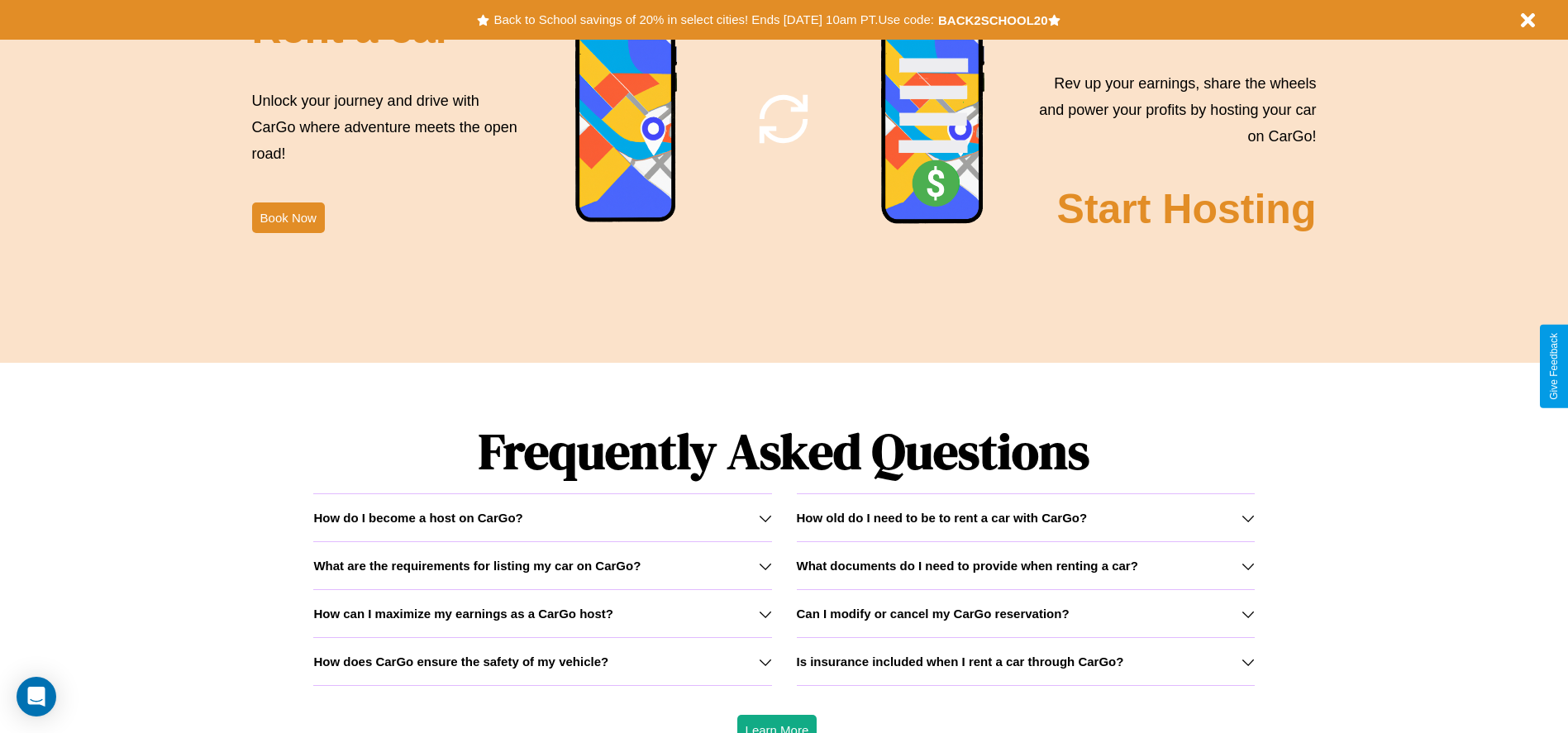
scroll to position [2370, 0]
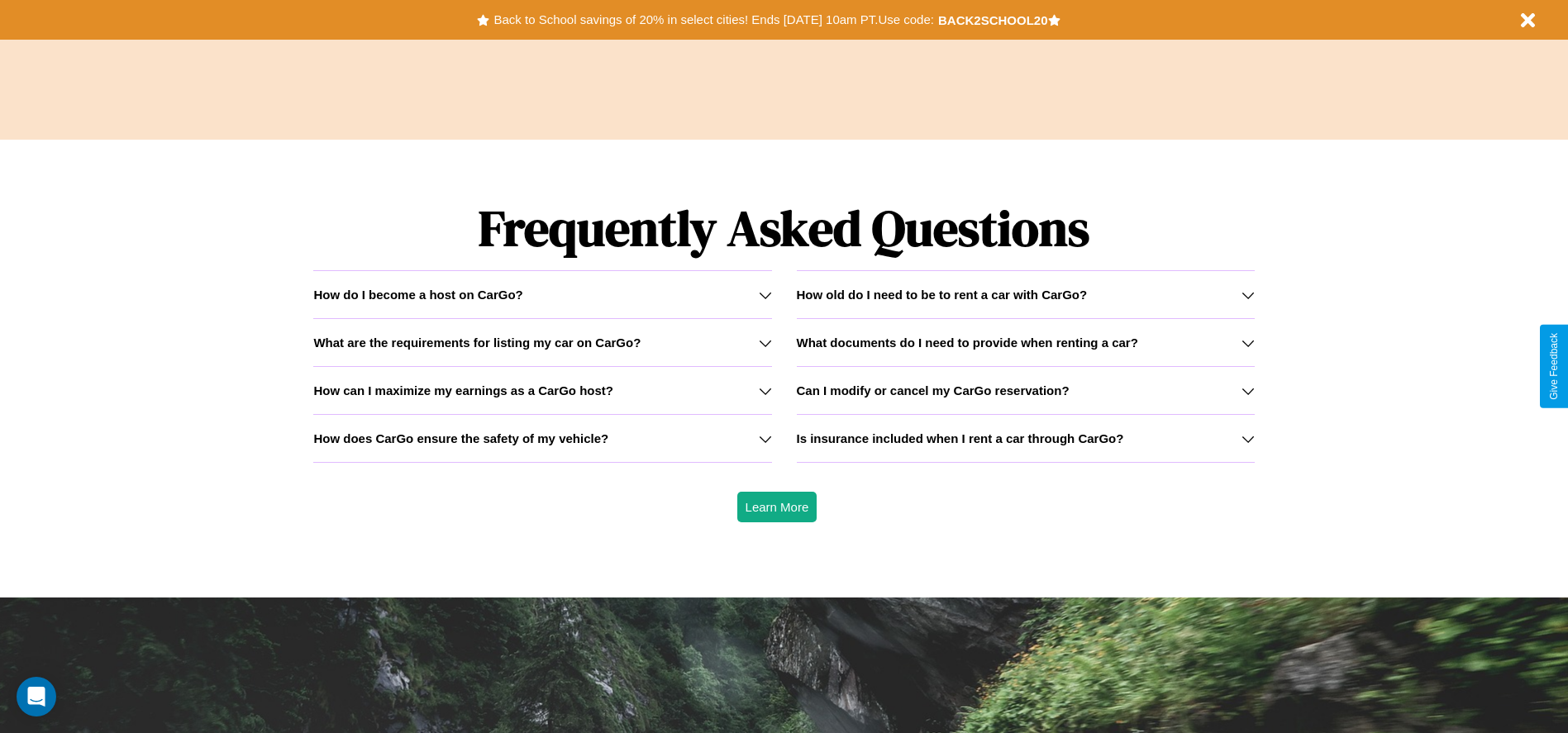
click at [1025, 342] on h3 "What documents do I need to provide when renting a car?" at bounding box center [967, 343] width 341 height 14
click at [1247, 437] on icon at bounding box center [1247, 438] width 13 height 13
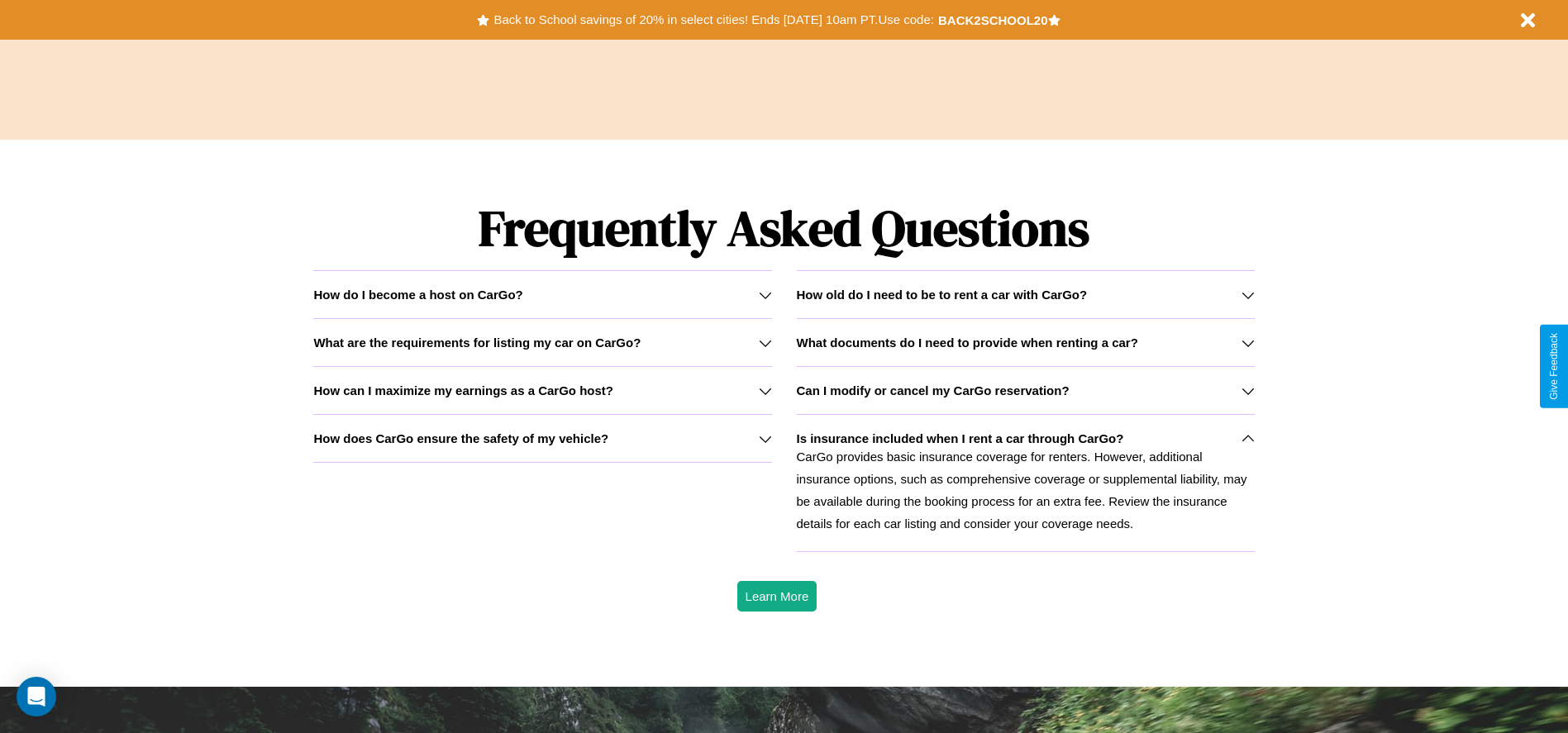
click at [1025, 294] on h3 "How old do I need to be to rent a car with CarGo?" at bounding box center [942, 295] width 291 height 14
click at [764, 390] on icon at bounding box center [765, 390] width 13 height 13
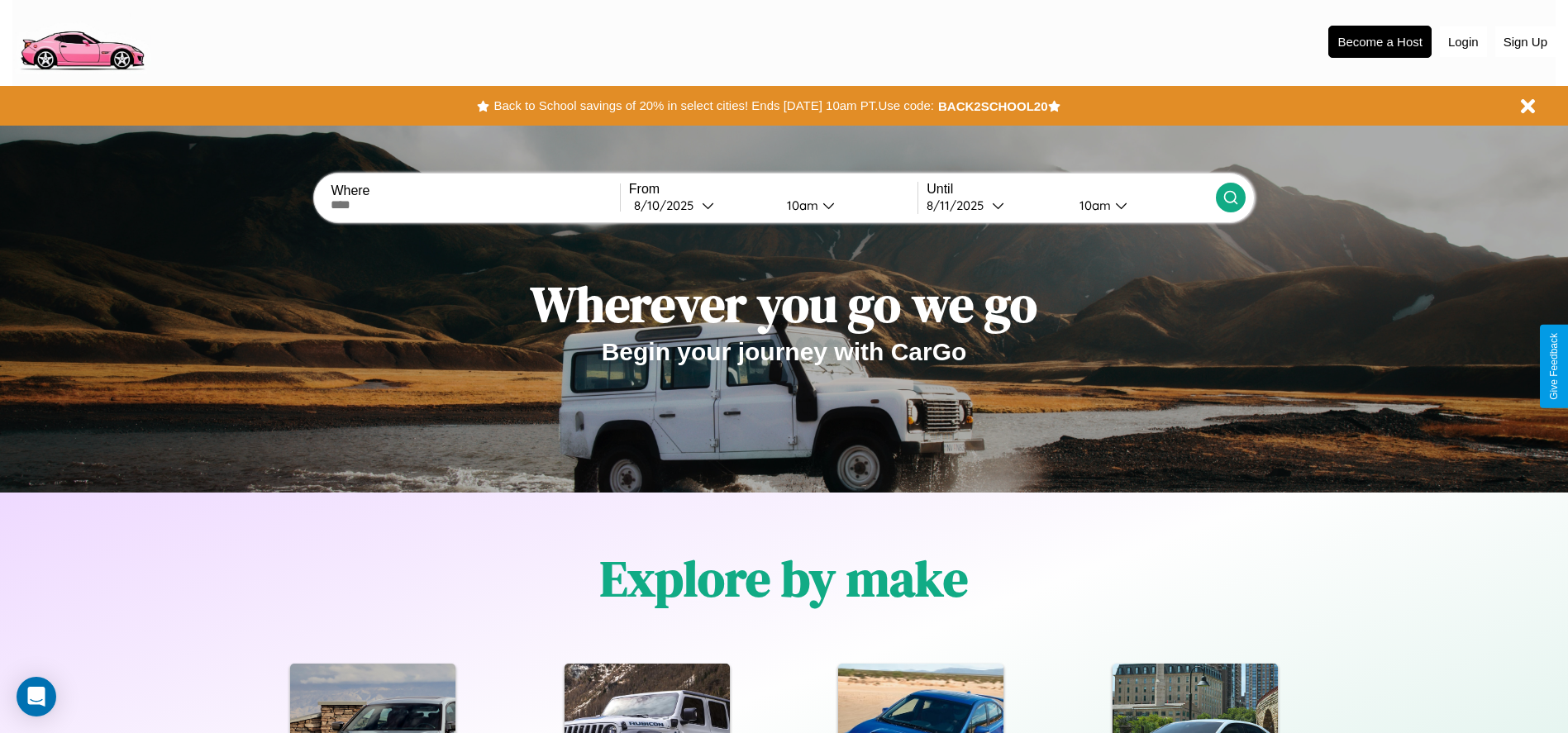
scroll to position [0, 0]
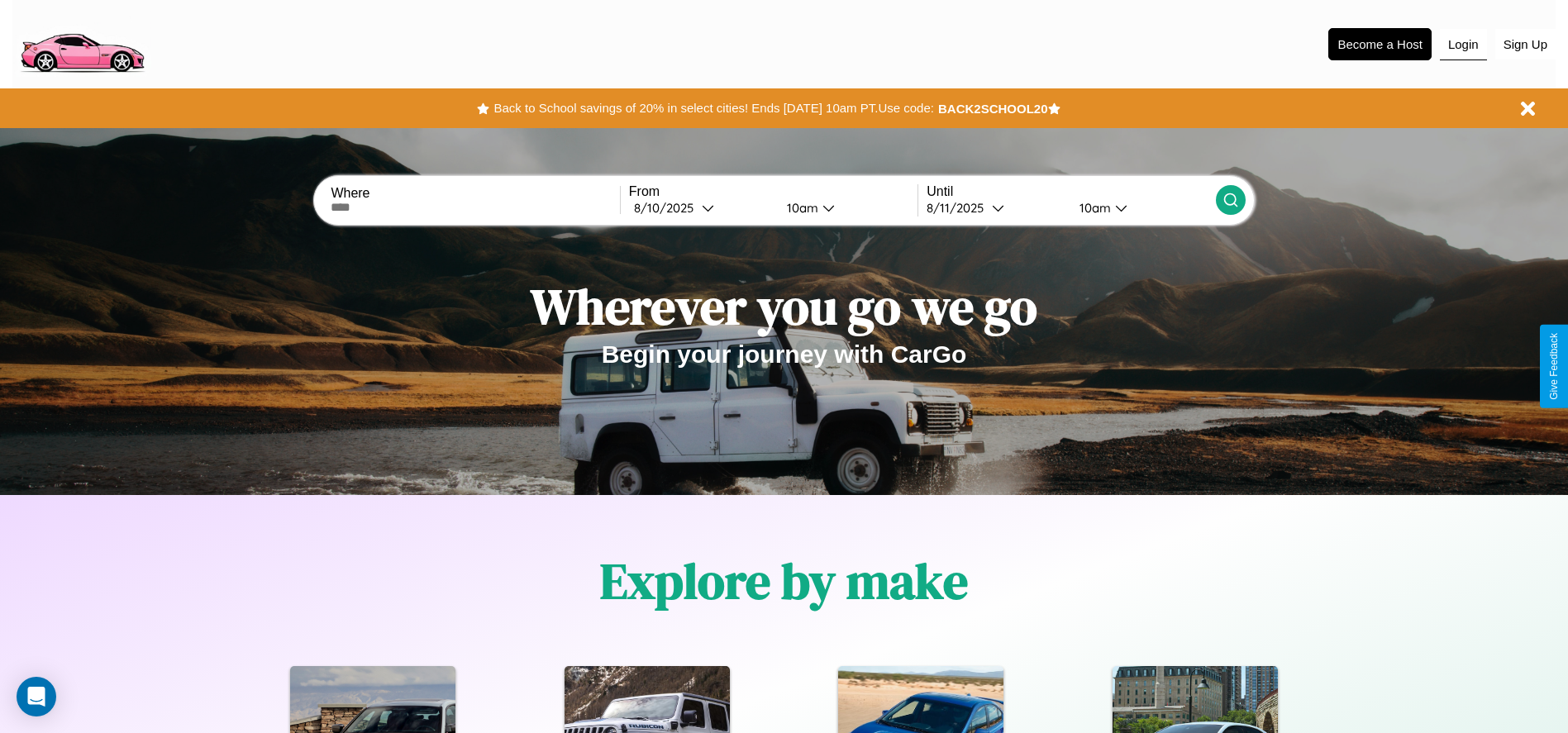
click at [1463, 43] on button "Login" at bounding box center [1463, 44] width 47 height 31
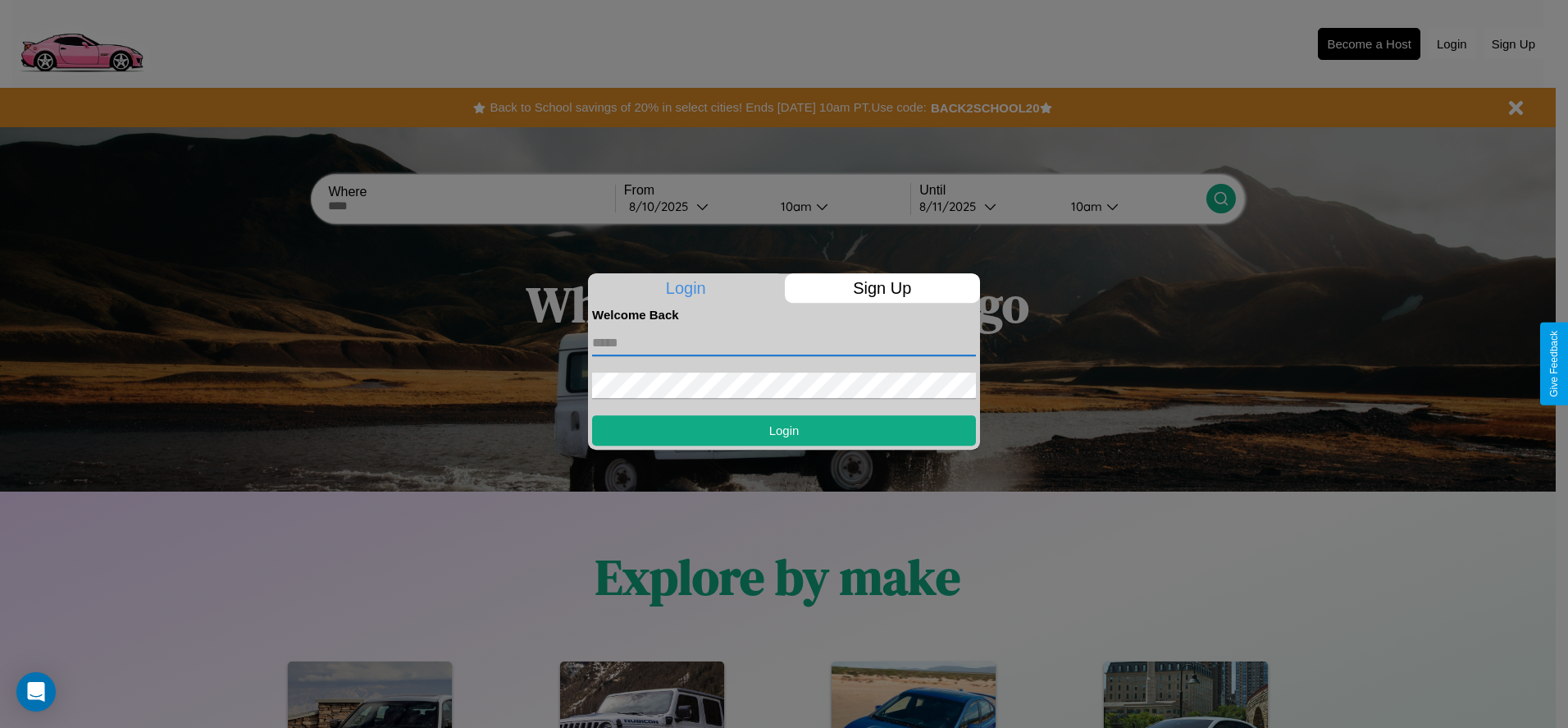
click at [784, 342] on input "text" at bounding box center [784, 343] width 384 height 26
type input "**********"
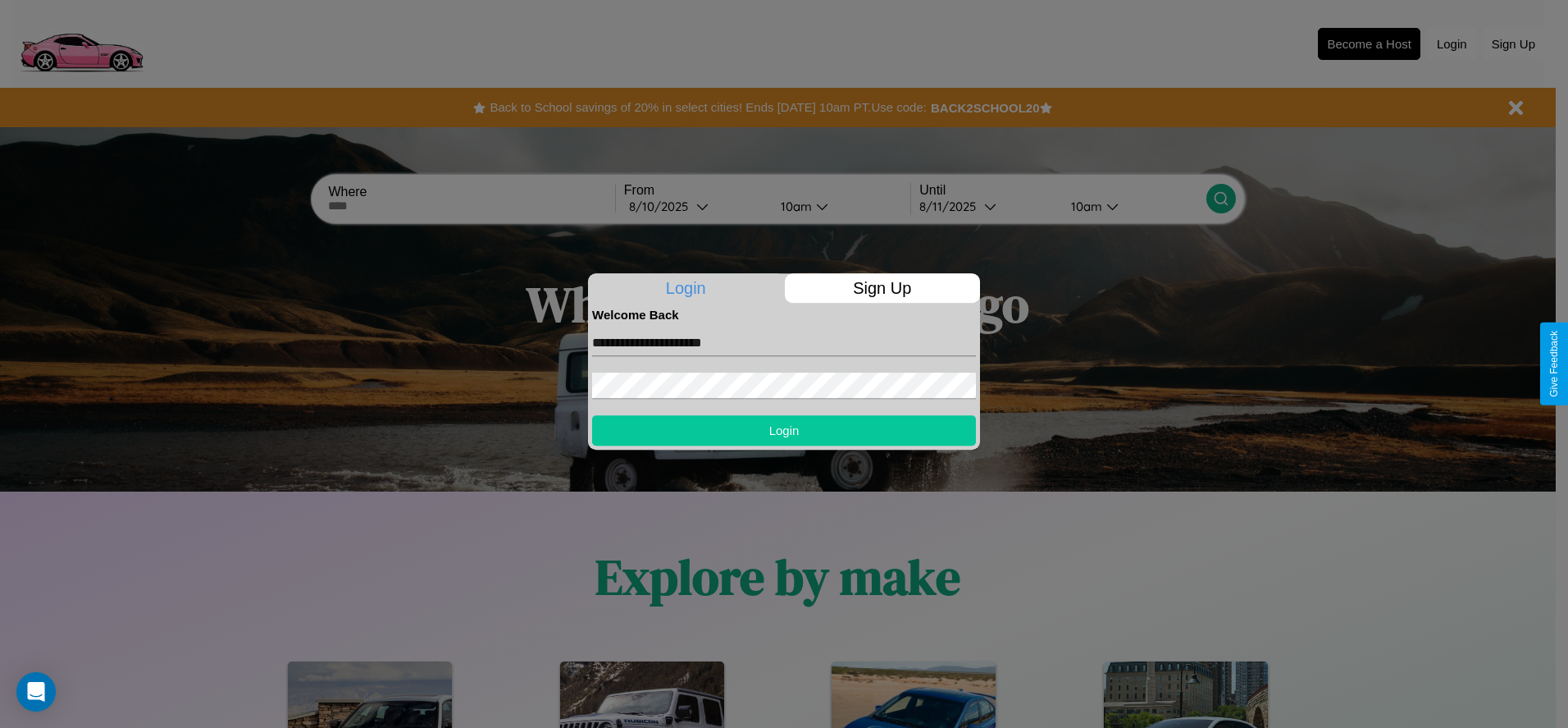
click at [784, 430] on button "Login" at bounding box center [784, 430] width 384 height 30
